Goal: Information Seeking & Learning: Find specific page/section

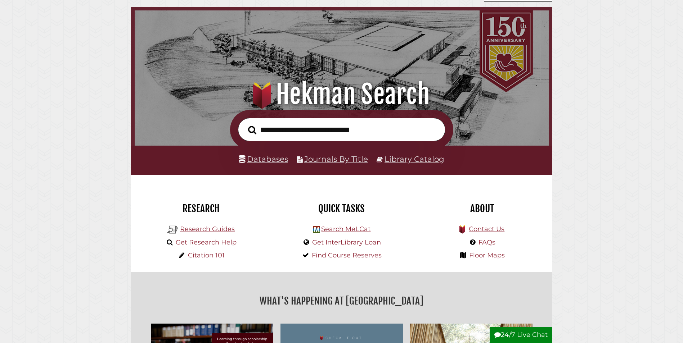
scroll to position [36, 0]
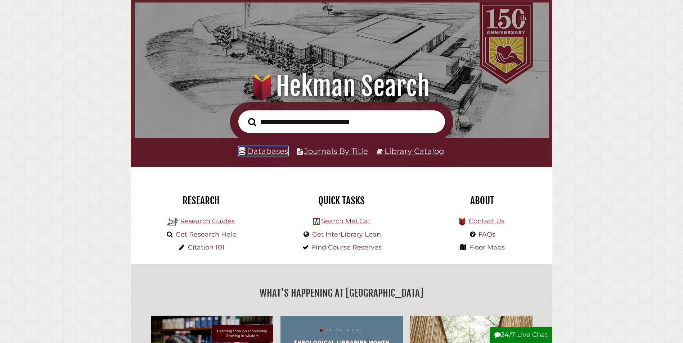
click at [262, 154] on link "Databases" at bounding box center [263, 150] width 49 height 9
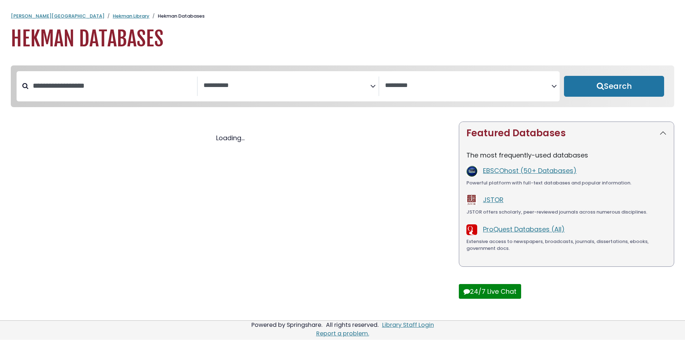
select select "Database Subject Filter"
select select "Database Vendors Filter"
select select "Database Subject Filter"
select select "Database Vendors Filter"
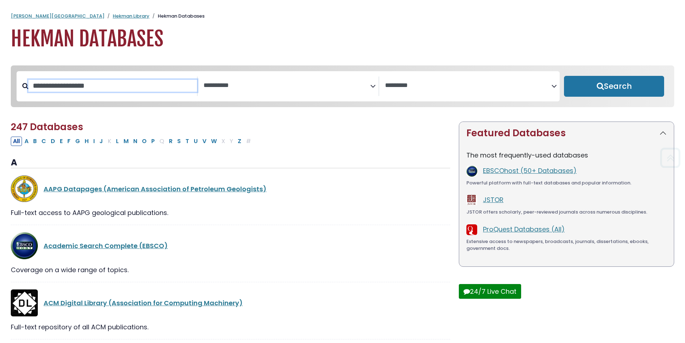
click at [130, 85] on input "Search database by title or keyword" at bounding box center [112, 86] width 168 height 12
type input "*****"
click at [564, 76] on button "Search" at bounding box center [614, 86] width 100 height 21
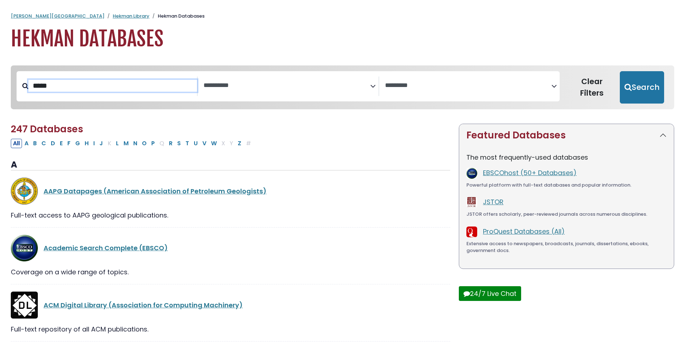
select select "Database Subject Filter"
select select "Database Vendors Filter"
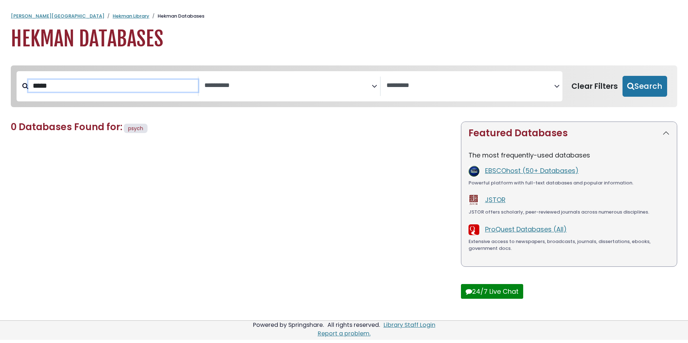
click at [105, 90] on input "*****" at bounding box center [113, 86] width 170 height 12
type input "**********"
click at [623, 76] on button "Search" at bounding box center [645, 86] width 45 height 21
select select "Database Subject Filter"
select select "Database Vendors Filter"
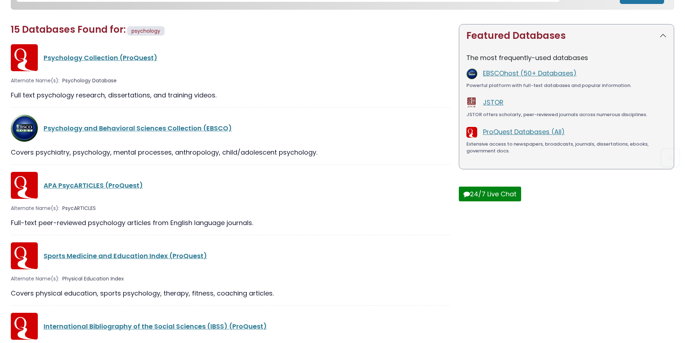
scroll to position [108, 0]
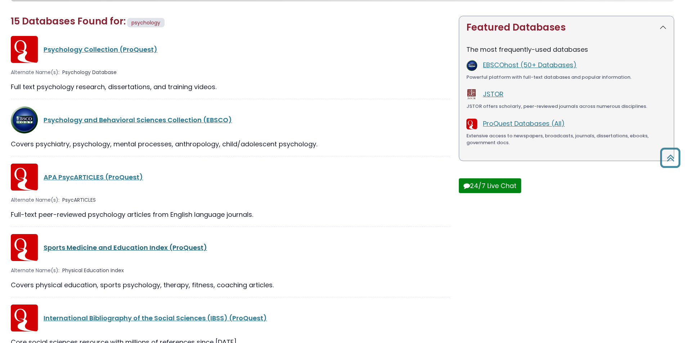
click at [134, 247] on link "Sports Medicine and Education Index (ProQuest)" at bounding box center [125, 247] width 163 height 9
